Goal: Task Accomplishment & Management: Manage account settings

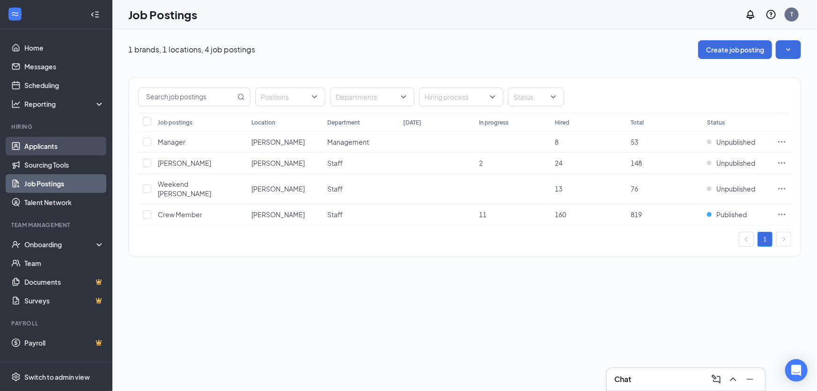
click at [33, 150] on link "Applicants" at bounding box center [64, 146] width 80 height 19
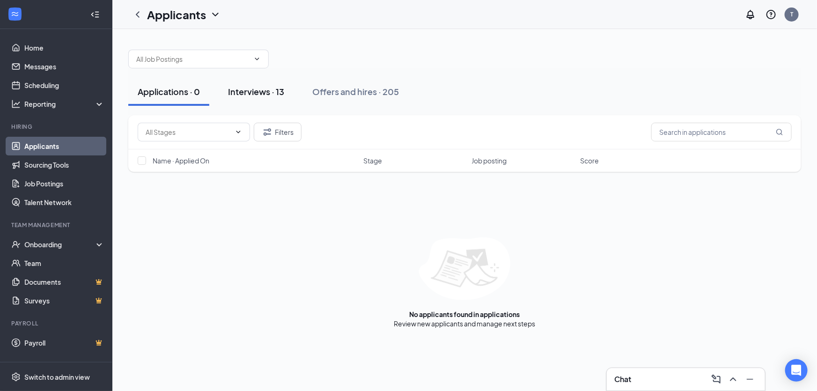
click at [221, 99] on button "Interviews · 13" at bounding box center [256, 92] width 75 height 28
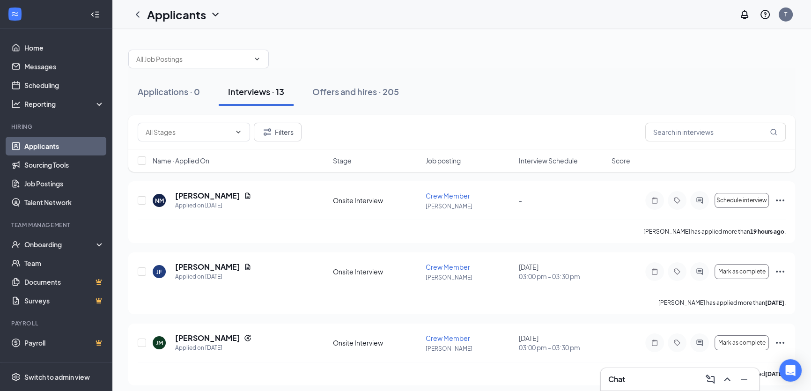
click at [561, 163] on span "Interview Schedule" at bounding box center [548, 160] width 59 height 9
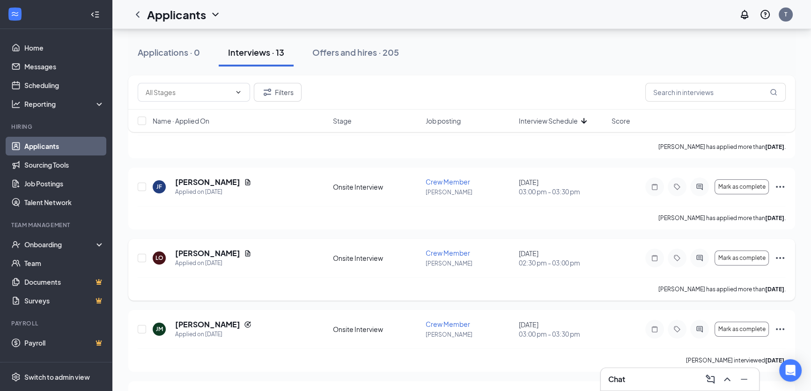
scroll to position [42, 0]
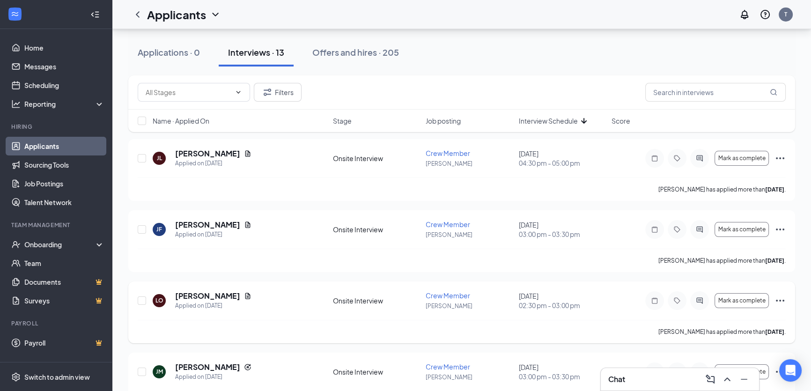
click at [777, 299] on icon "Ellipses" at bounding box center [779, 300] width 11 height 11
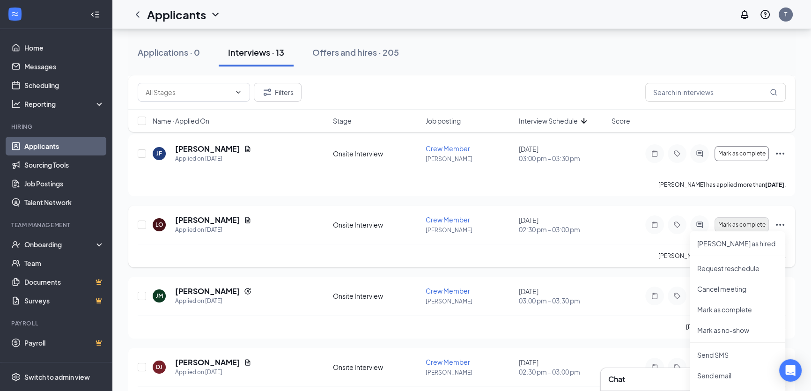
scroll to position [127, 0]
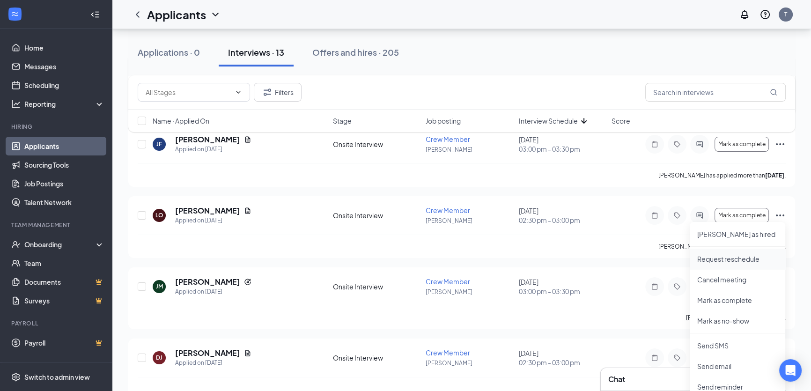
click at [738, 258] on p "Request reschedule" at bounding box center [737, 258] width 81 height 9
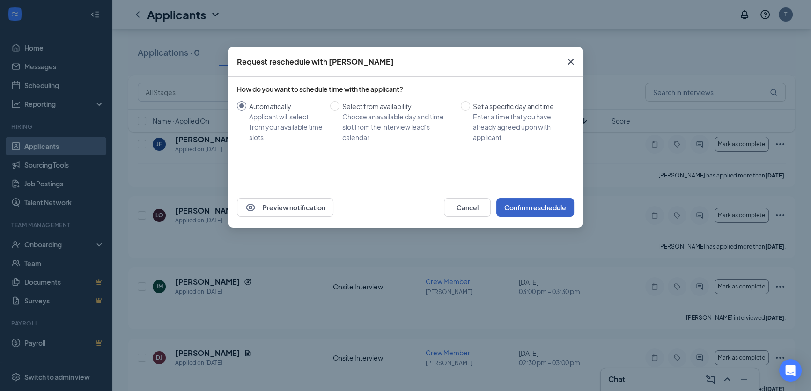
click at [540, 212] on button "Confirm reschedule" at bounding box center [535, 207] width 78 height 19
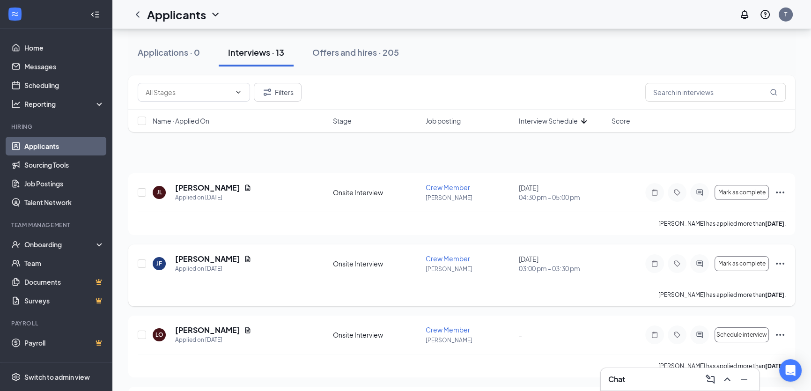
scroll to position [0, 0]
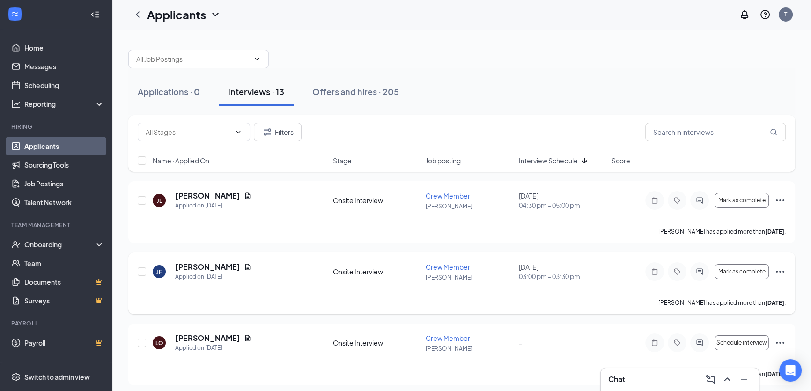
click at [784, 266] on icon "Ellipses" at bounding box center [779, 271] width 11 height 11
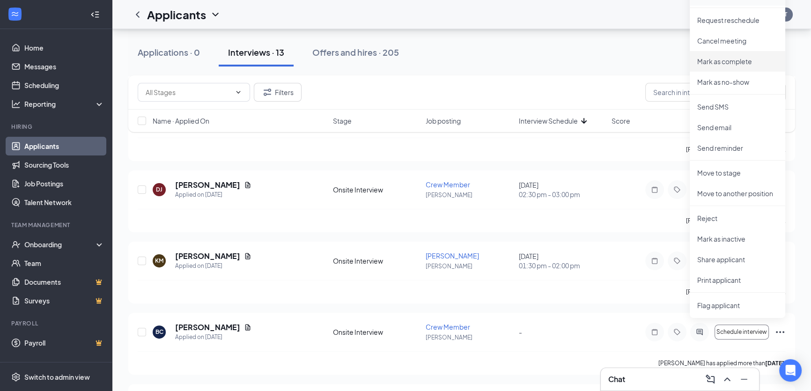
scroll to position [298, 0]
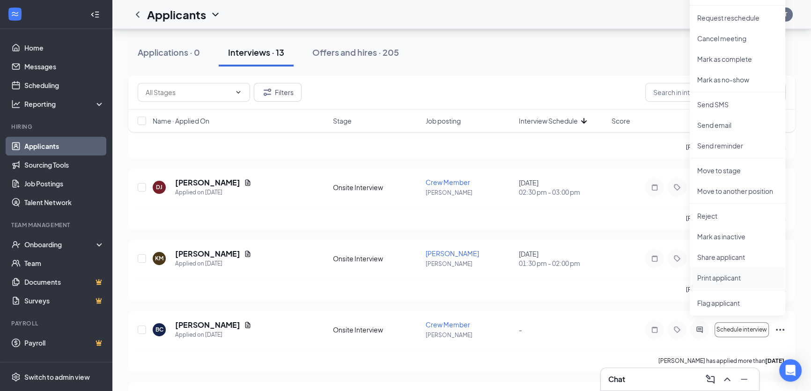
click at [730, 278] on p "Print applicant" at bounding box center [737, 277] width 81 height 9
